Goal: Find specific page/section: Find specific page/section

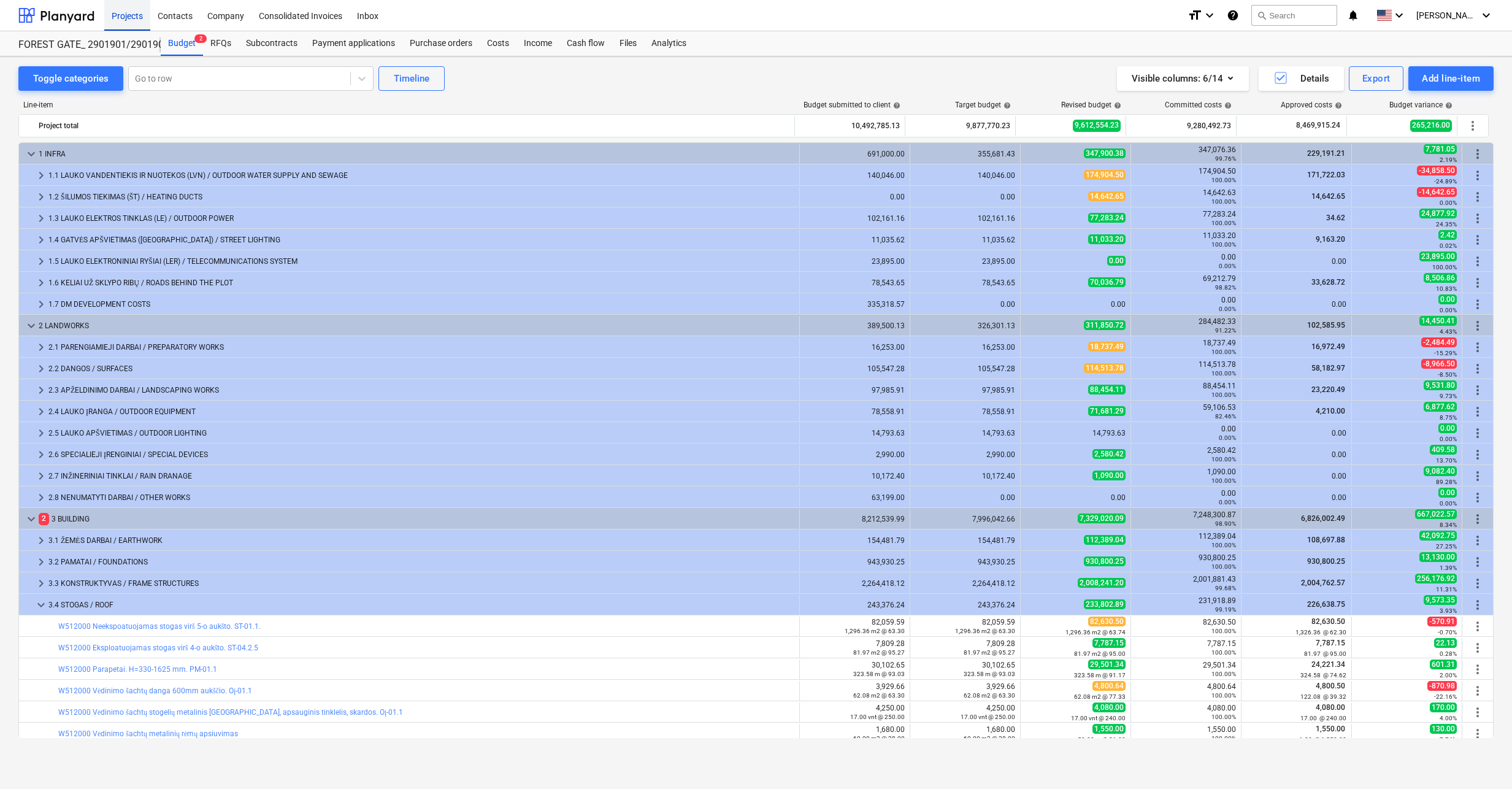
click at [129, 21] on div "Projects" at bounding box center [127, 14] width 46 height 31
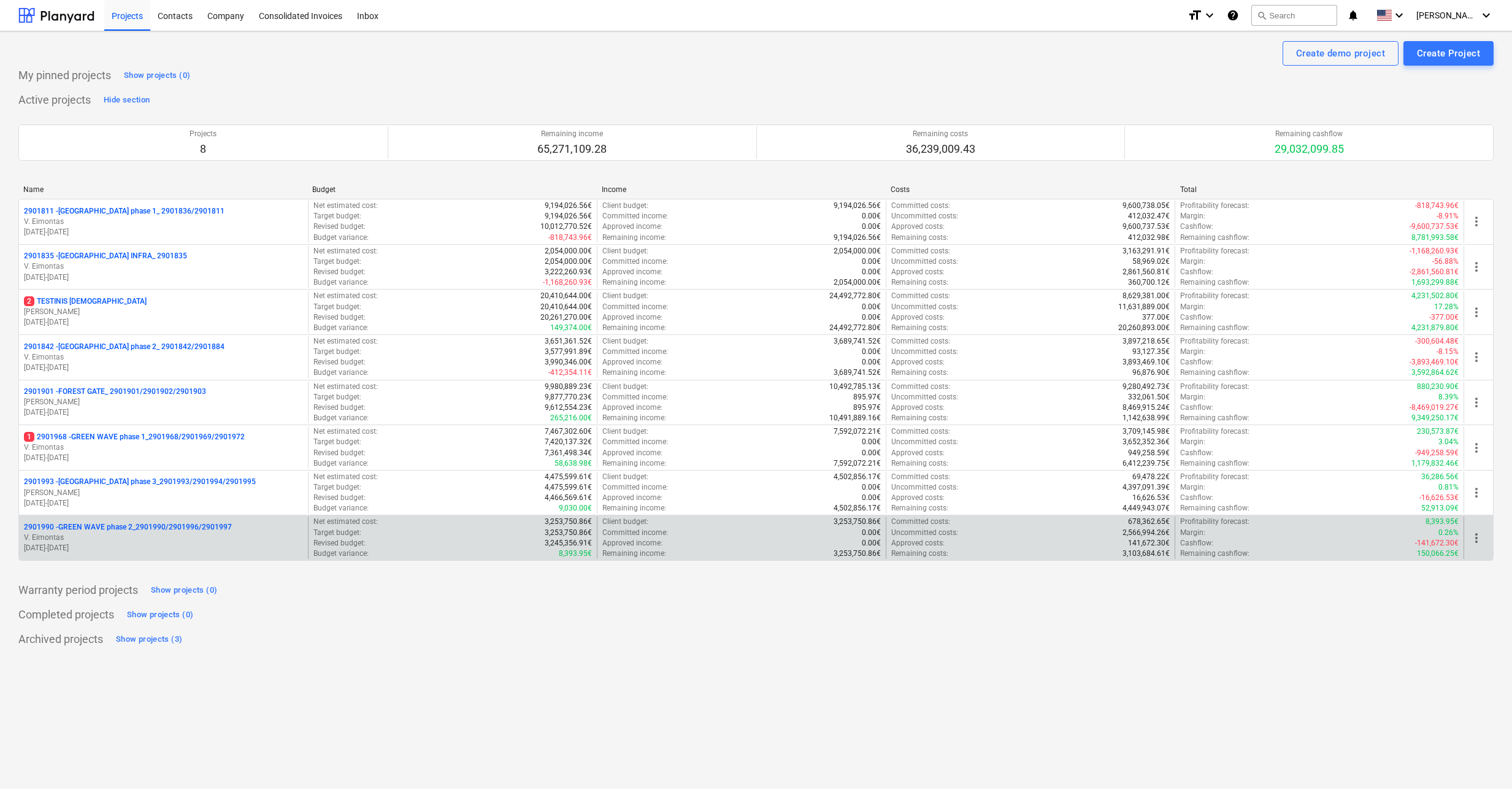
click at [153, 535] on p "V. Eimontas" at bounding box center [163, 538] width 279 height 10
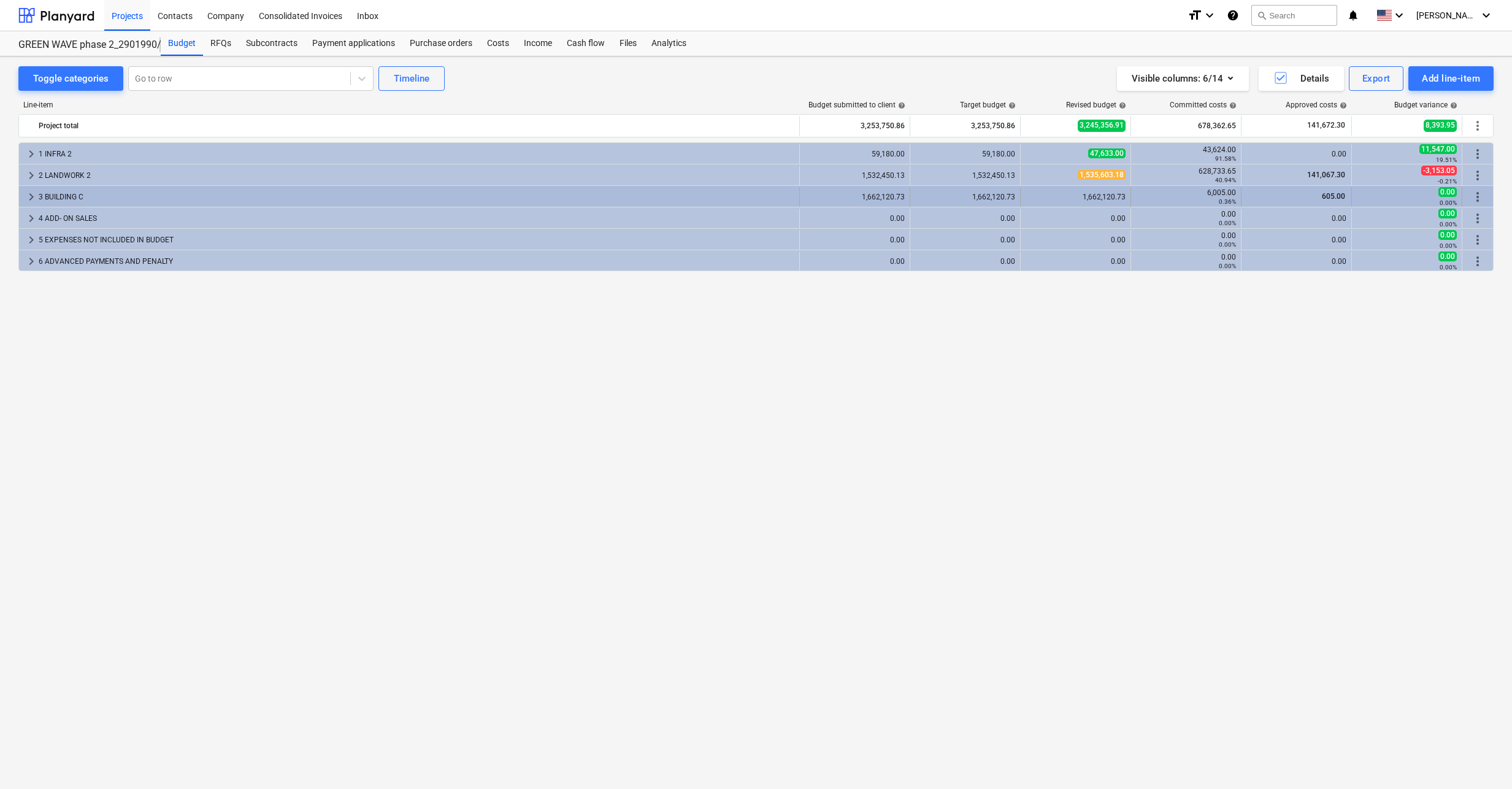
click at [132, 196] on div "3 BUILDING C" at bounding box center [417, 196] width 756 height 20
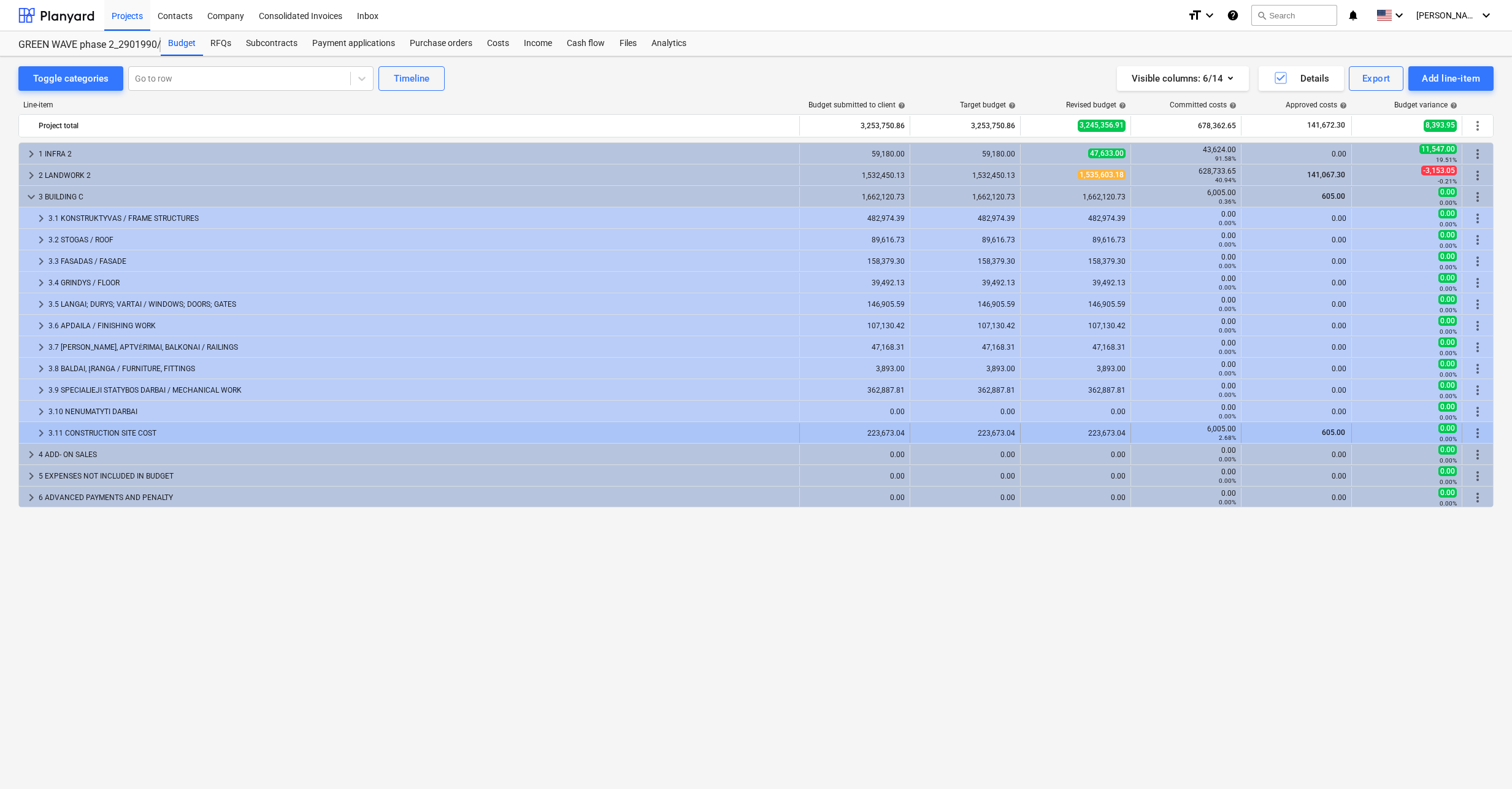
click at [90, 429] on div "3.11 CONSTRUCTION SITE COST" at bounding box center [421, 433] width 746 height 20
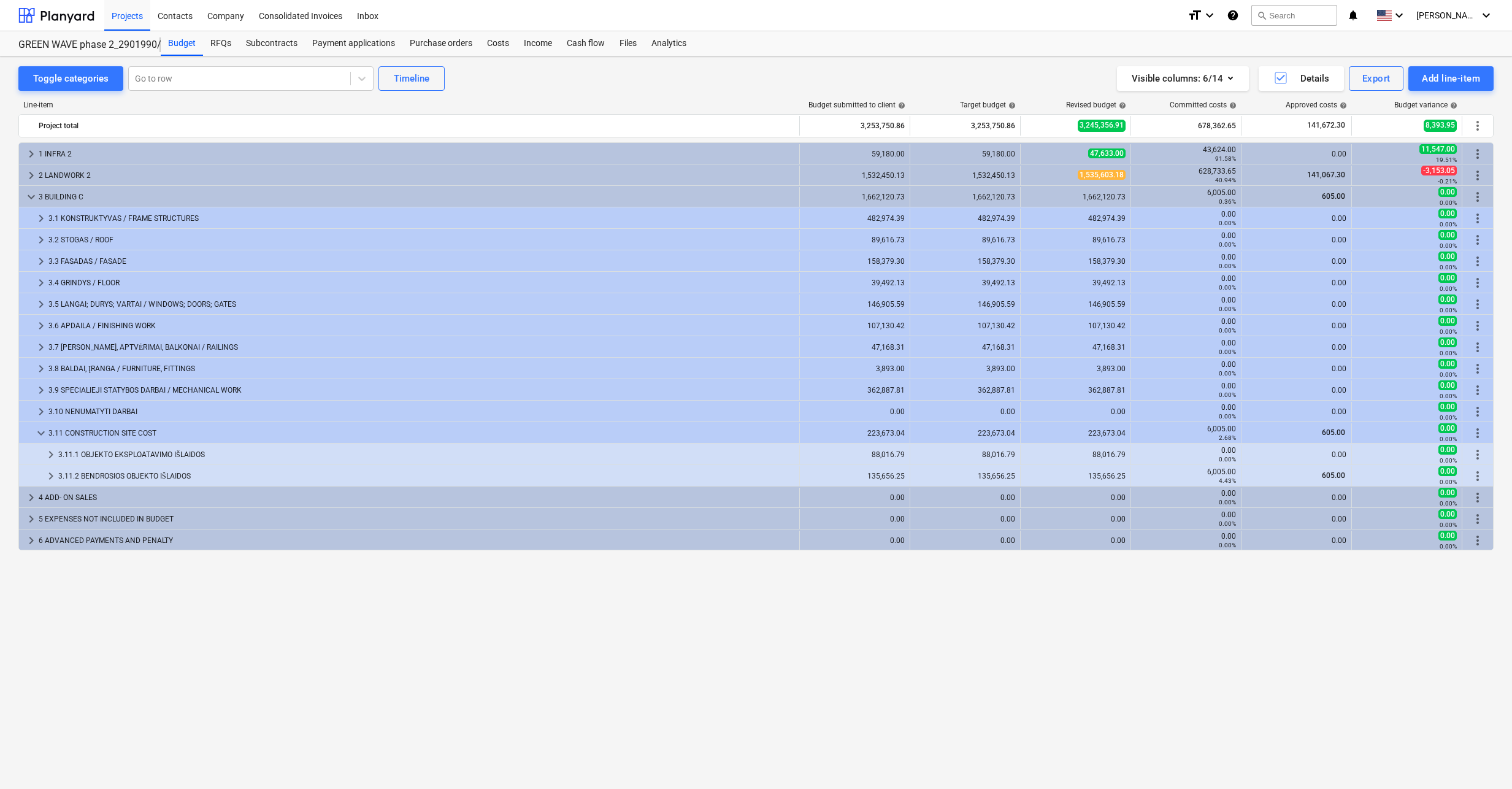
click at [90, 429] on div "3.11 CONSTRUCTION SITE COST" at bounding box center [421, 433] width 746 height 20
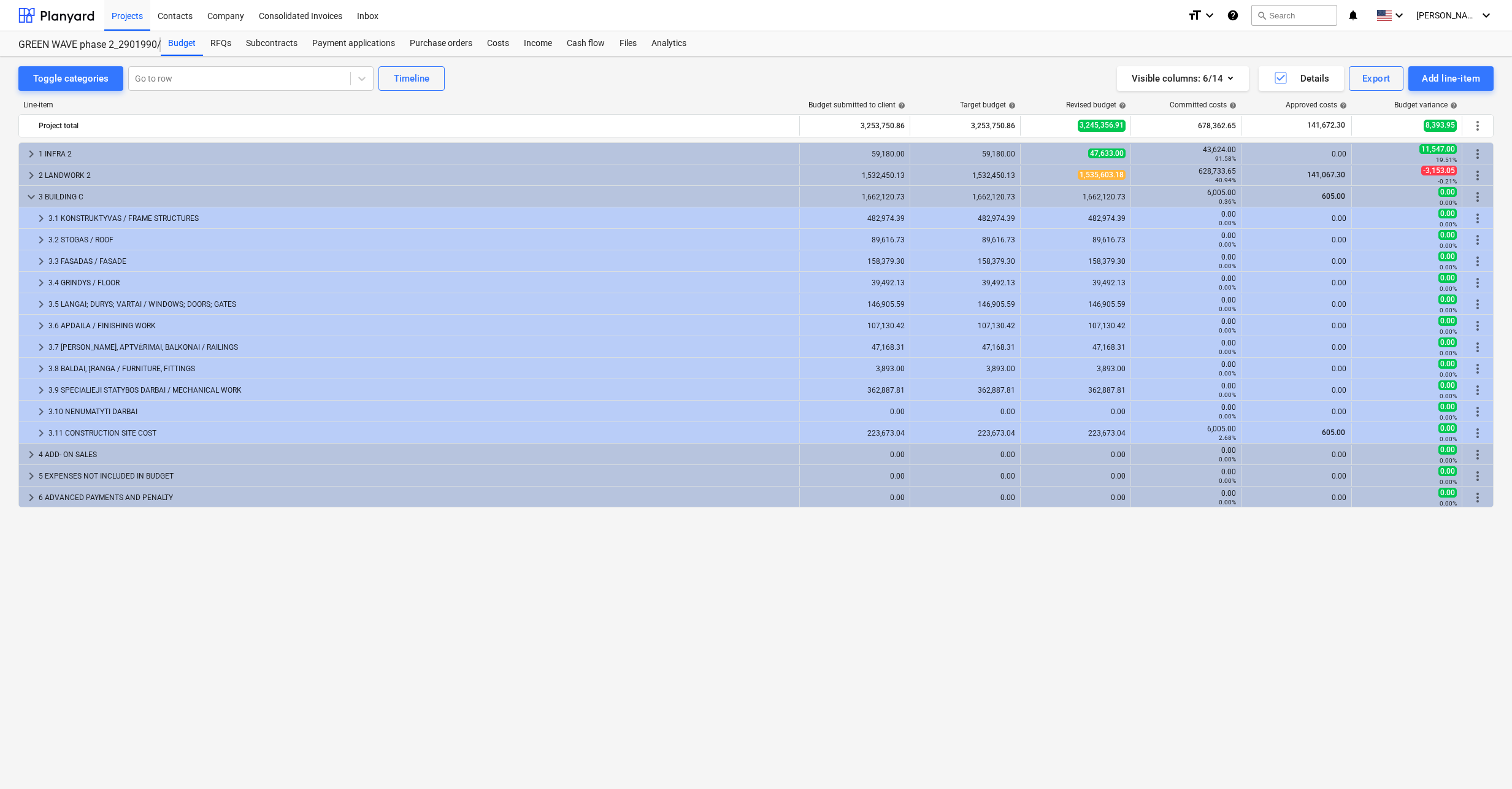
drag, startPoint x: 439, startPoint y: 589, endPoint x: 440, endPoint y: 583, distance: 6.1
click at [439, 589] on div "keyboard_arrow_right 1 INFRA 2 59,180.00 59,180.00 47,633.00 43,624.00 91.58% 0…" at bounding box center [755, 440] width 1475 height 596
click at [32, 173] on span "keyboard_arrow_right" at bounding box center [31, 175] width 15 height 15
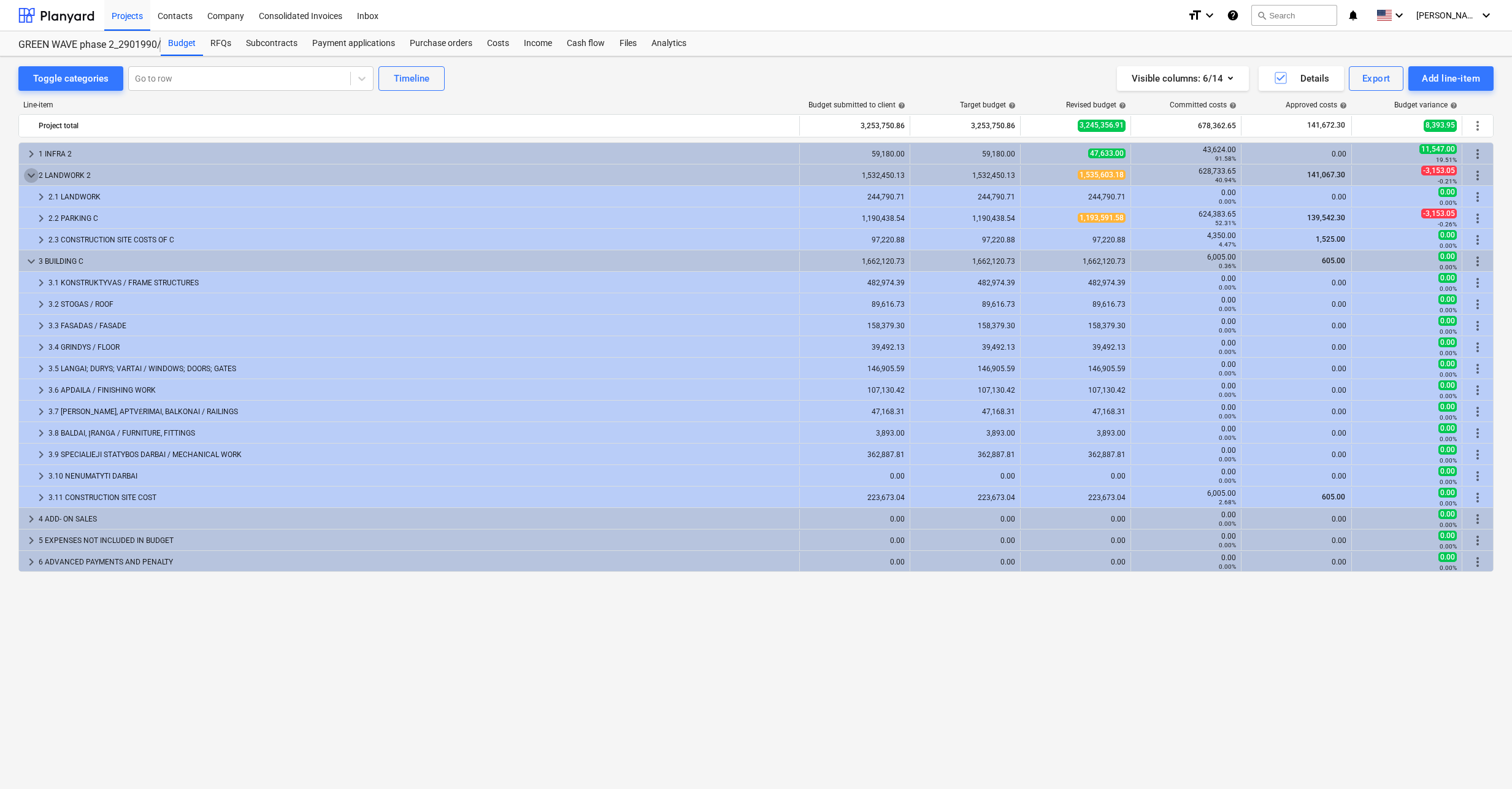
click at [32, 173] on span "keyboard_arrow_down" at bounding box center [31, 175] width 15 height 15
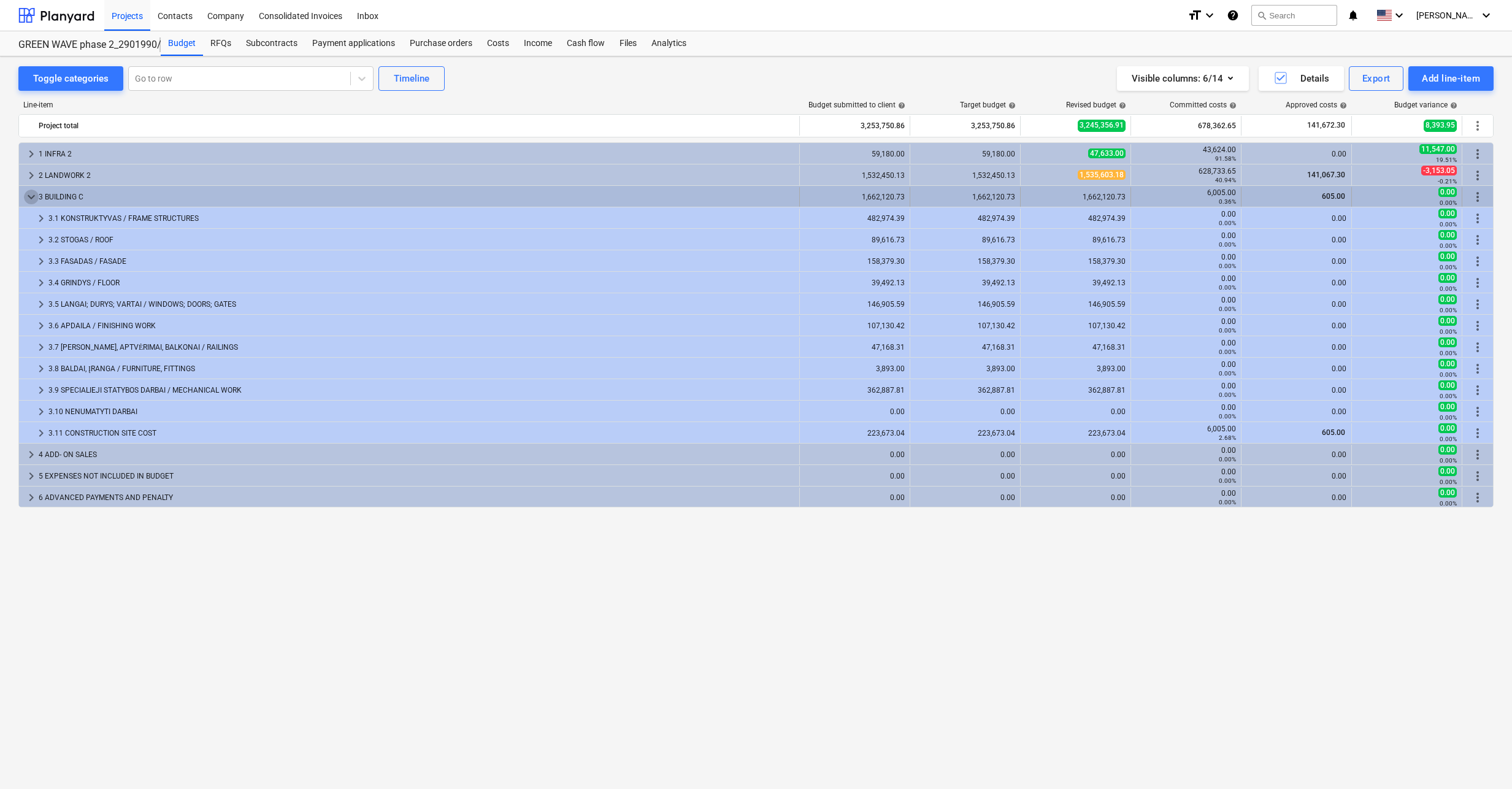
click at [33, 195] on span "keyboard_arrow_down" at bounding box center [31, 196] width 15 height 15
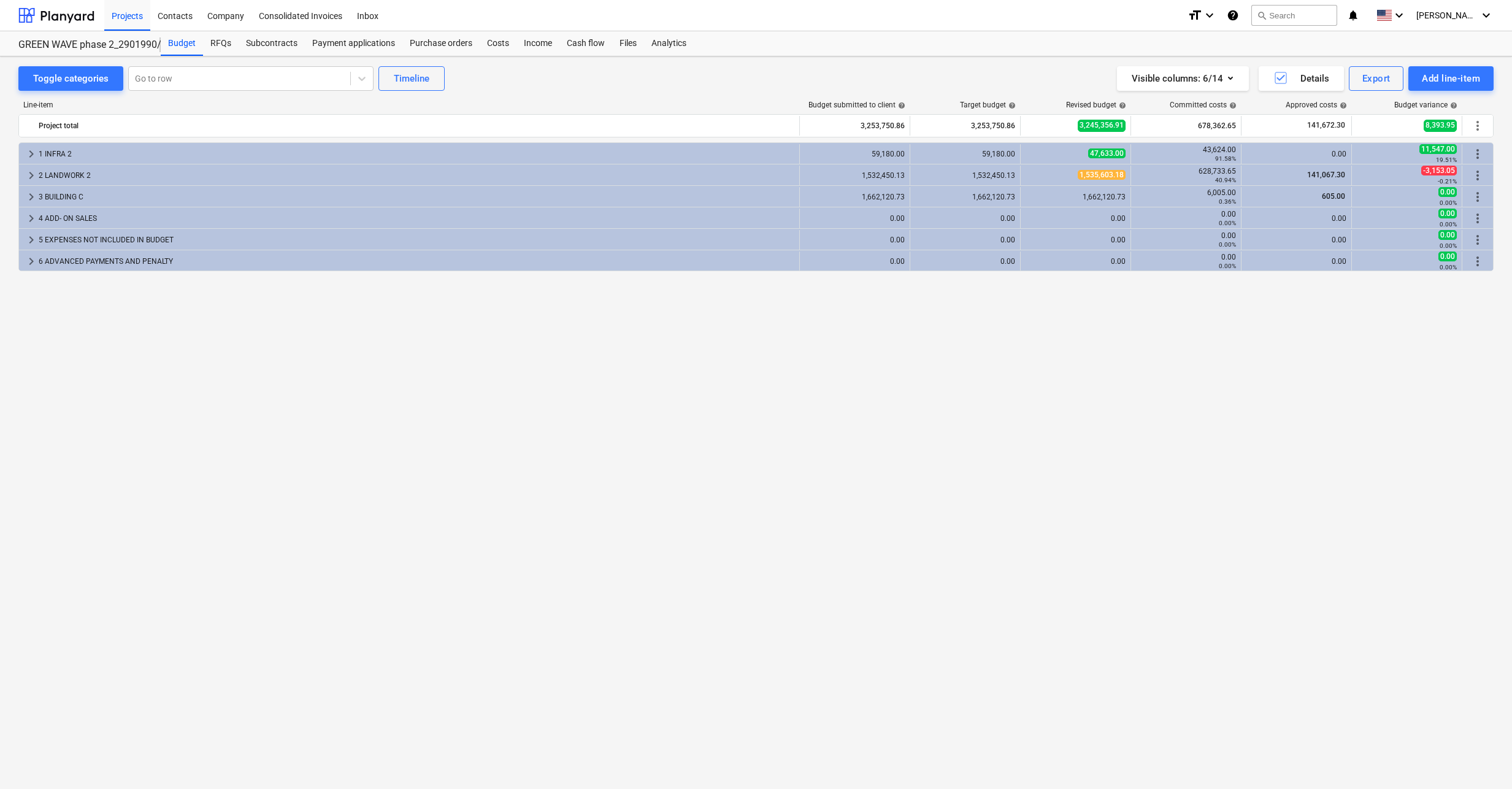
click at [254, 479] on div "keyboard_arrow_right 1 INFRA 2 59,180.00 59,180.00 47,633.00 43,624.00 91.58% 0…" at bounding box center [755, 440] width 1475 height 596
